Goal: Task Accomplishment & Management: Manage account settings

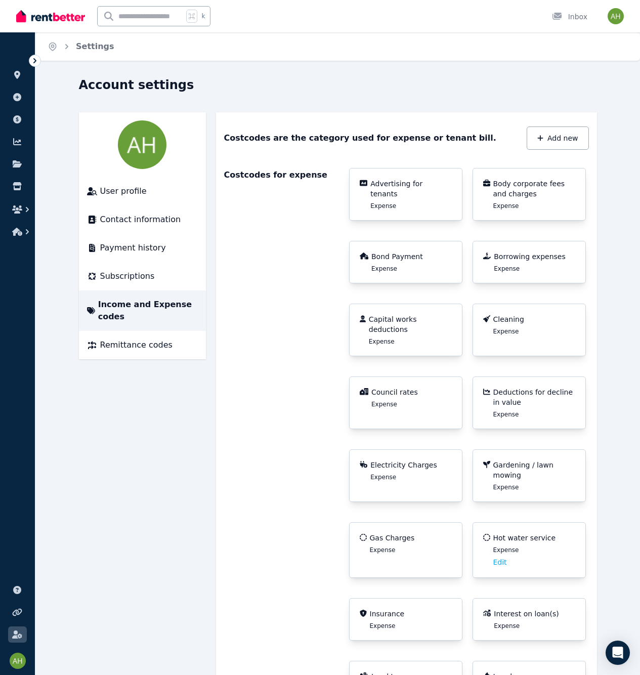
click at [28, 65] on ul "ORGANISE Properties Add property Payments Finance report Documents Marketplace" at bounding box center [17, 143] width 35 height 200
click at [30, 63] on icon at bounding box center [35, 61] width 10 height 10
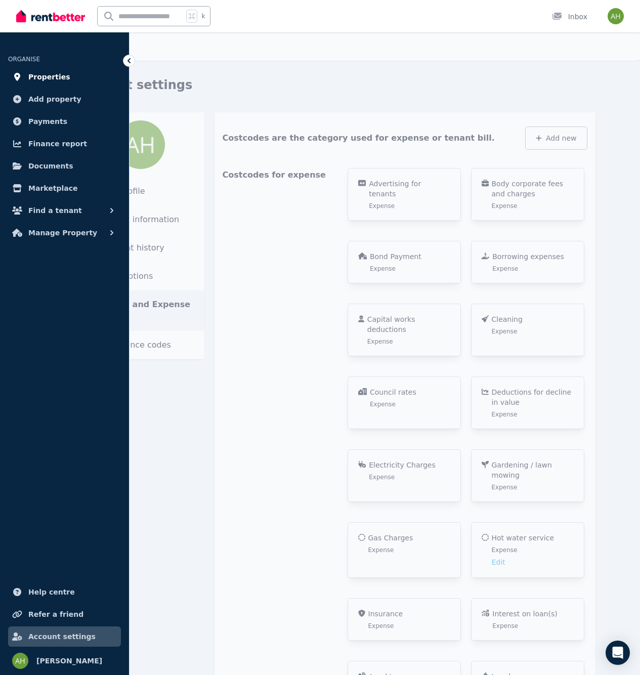
click at [52, 77] on span "Properties" at bounding box center [49, 77] width 42 height 12
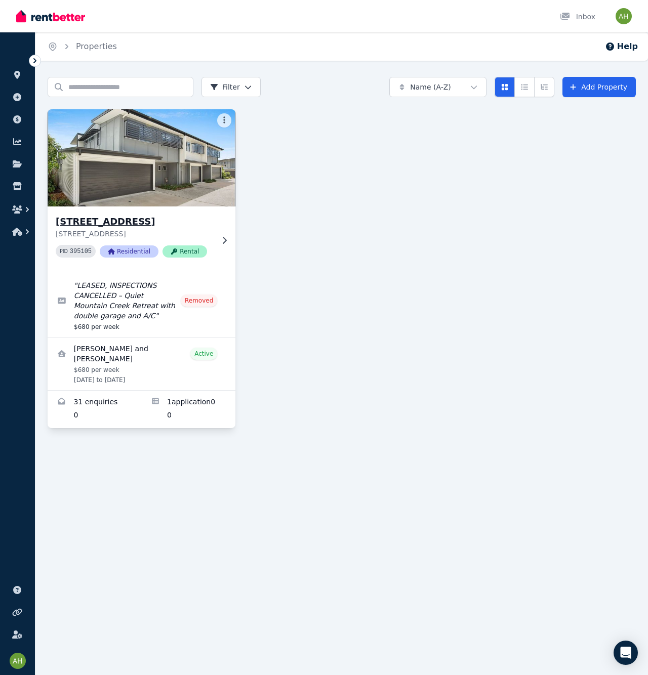
click at [106, 226] on h3 "[STREET_ADDRESS]" at bounding box center [134, 222] width 157 height 14
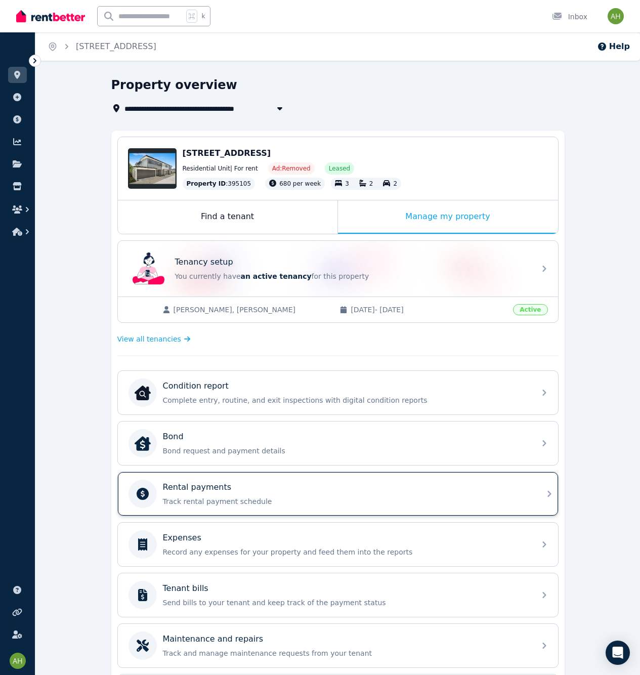
click at [273, 506] on p "Track rental payment schedule" at bounding box center [346, 502] width 367 height 10
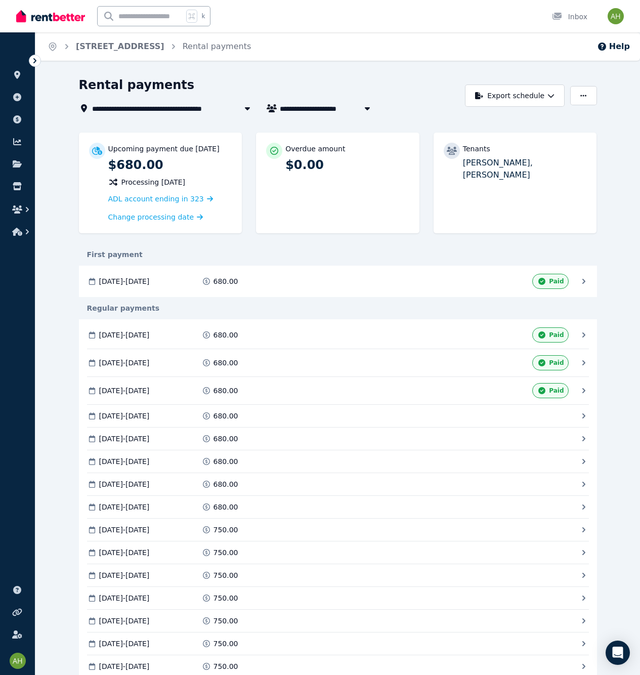
click at [37, 62] on icon at bounding box center [35, 61] width 10 height 10
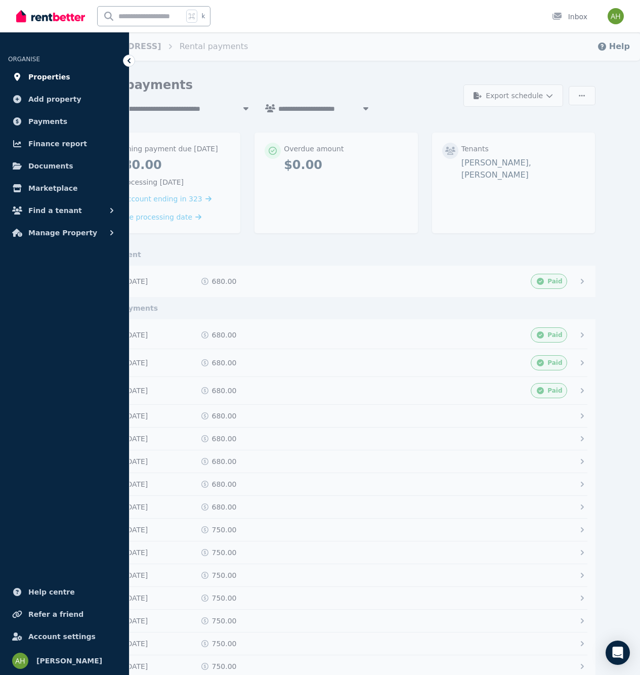
click at [56, 79] on span "Properties" at bounding box center [49, 77] width 42 height 12
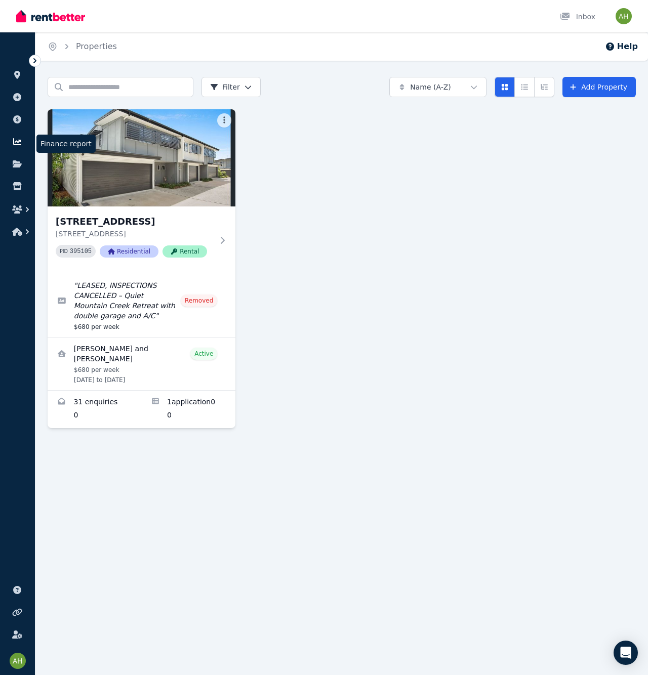
click at [19, 143] on icon at bounding box center [17, 142] width 10 height 8
